Goal: Transaction & Acquisition: Purchase product/service

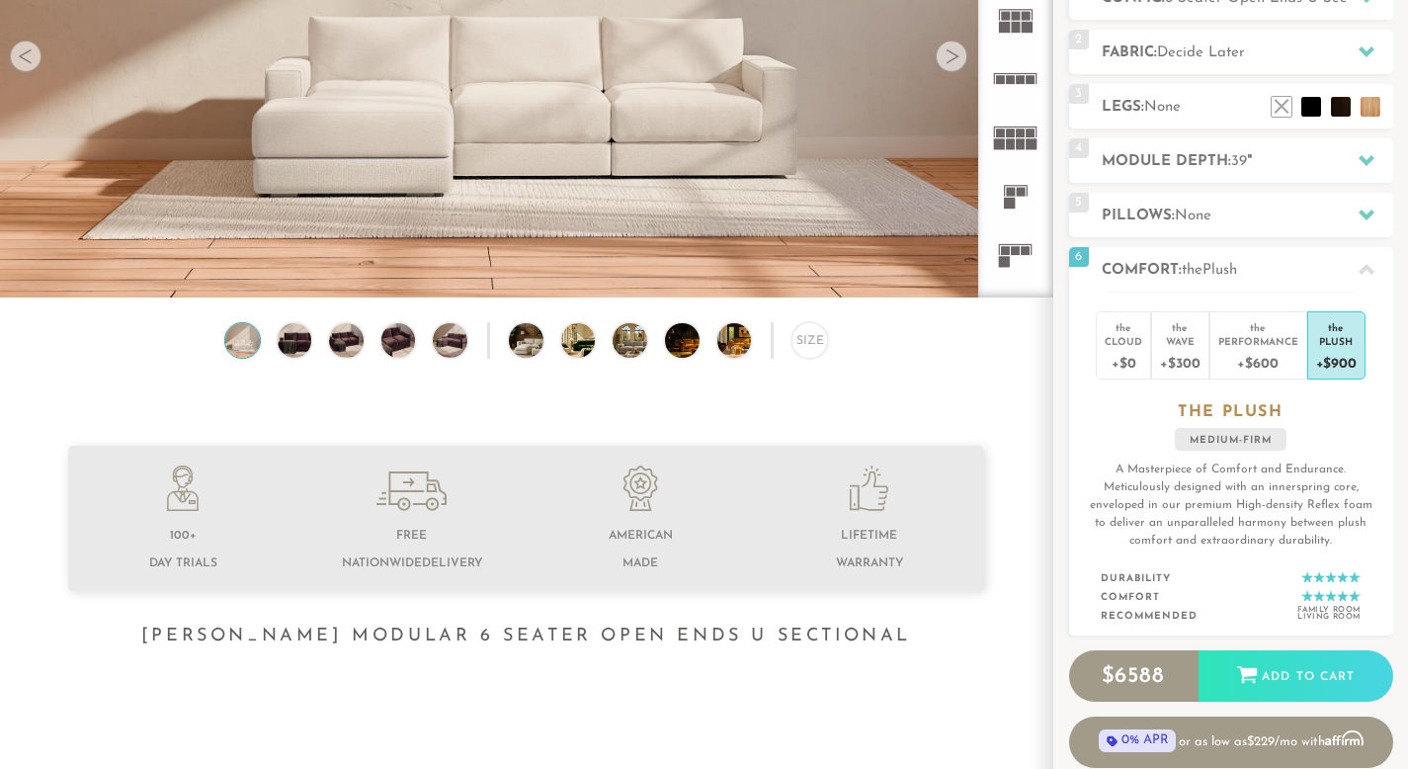
scroll to position [21670, 1393]
click at [1028, 257] on rect at bounding box center [1031, 260] width 9 height 9
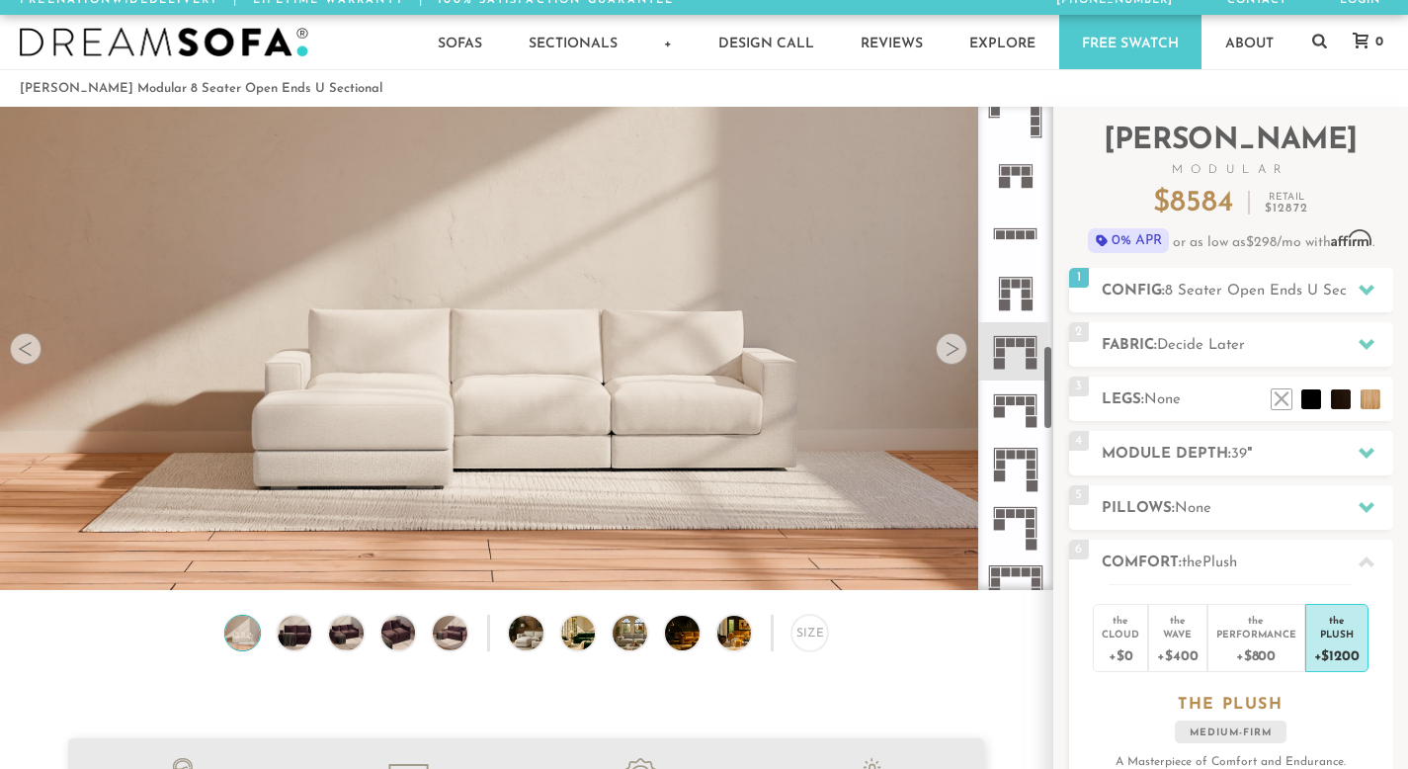
scroll to position [1370, 0]
click at [801, 637] on div "Size" at bounding box center [810, 633] width 37 height 37
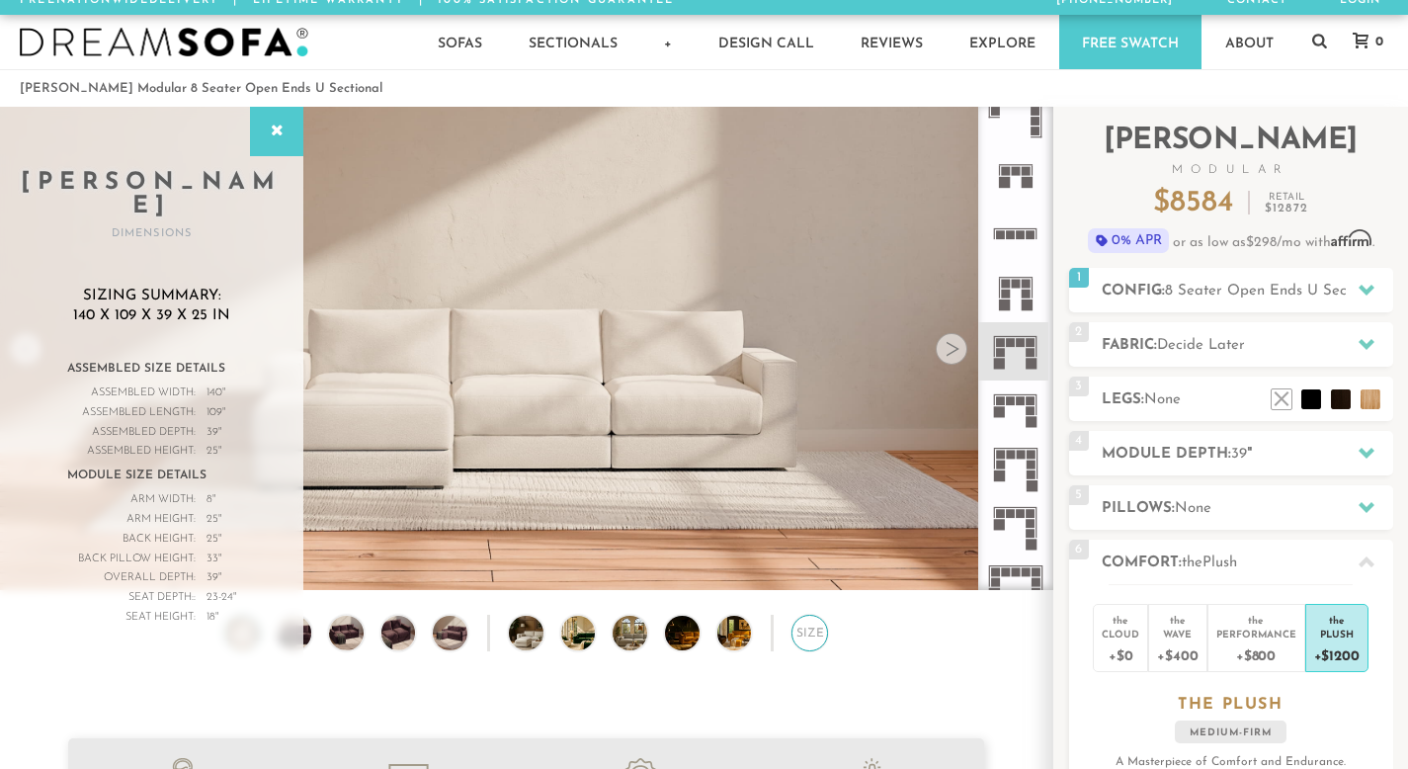
click at [801, 637] on div "Size" at bounding box center [810, 633] width 37 height 37
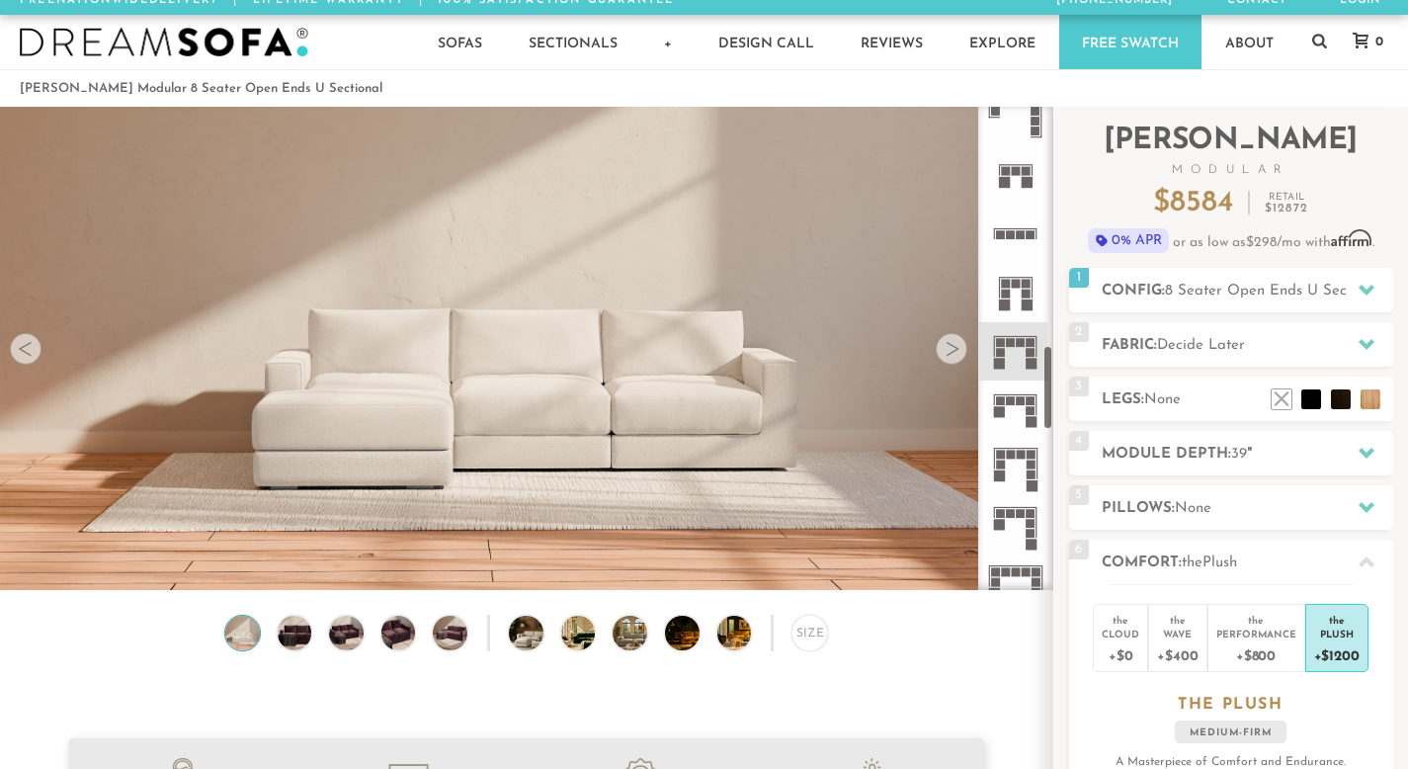
click at [1035, 404] on rect at bounding box center [1031, 400] width 9 height 9
click at [1033, 458] on rect at bounding box center [1031, 455] width 9 height 9
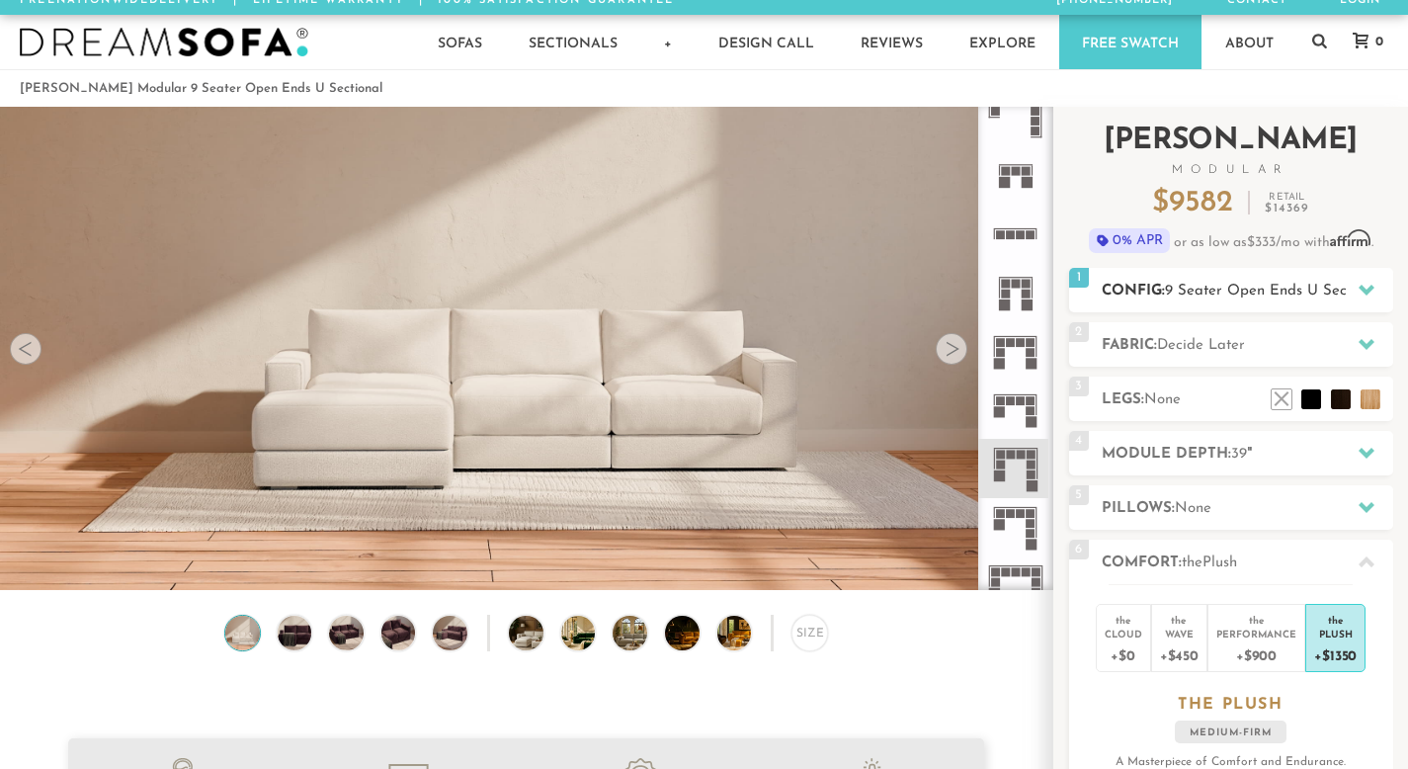
click at [1222, 293] on span "9 Seater Open Ends U Sectional" at bounding box center [1274, 291] width 219 height 15
